Goal: Task Accomplishment & Management: Manage account settings

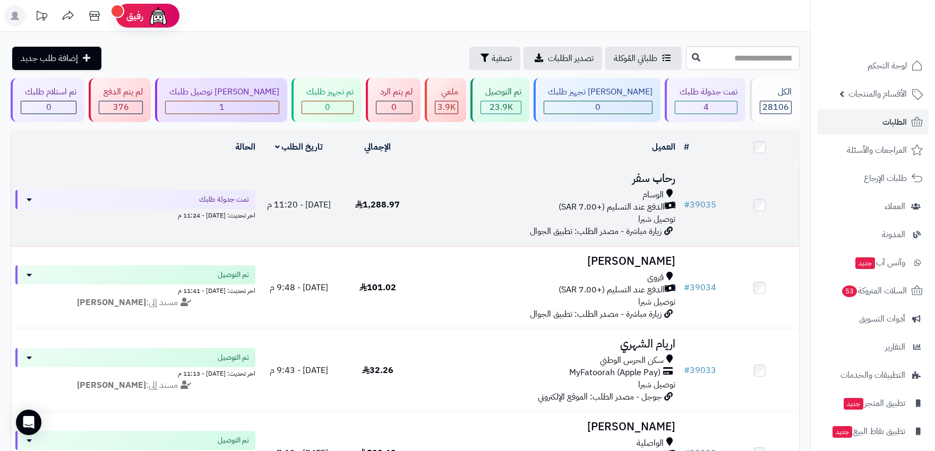
click at [519, 208] on div "الدفع عند التسليم (+7.00 SAR)" at bounding box center [548, 207] width 254 height 12
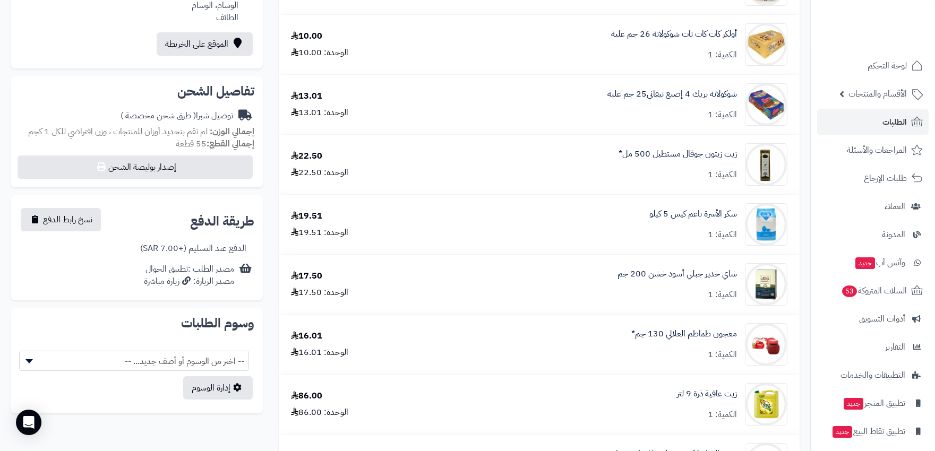
scroll to position [177, 0]
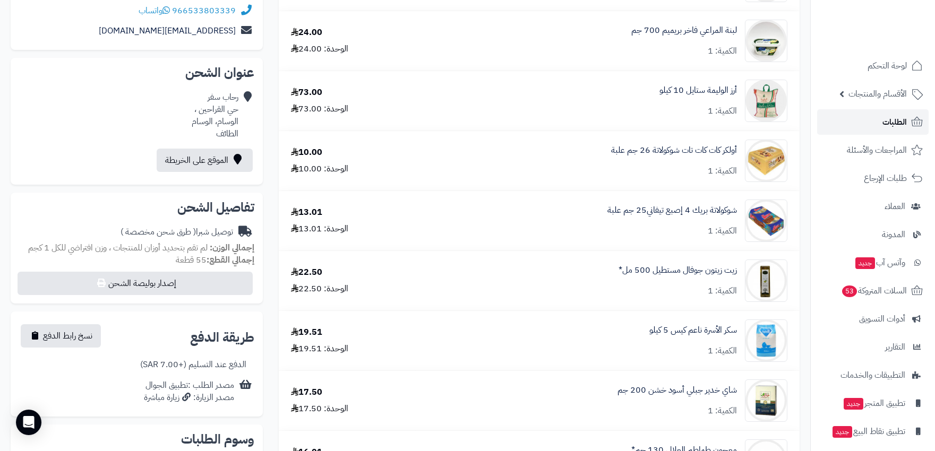
click at [901, 118] on span "الطلبات" at bounding box center [895, 122] width 24 height 15
